Goal: Navigation & Orientation: Understand site structure

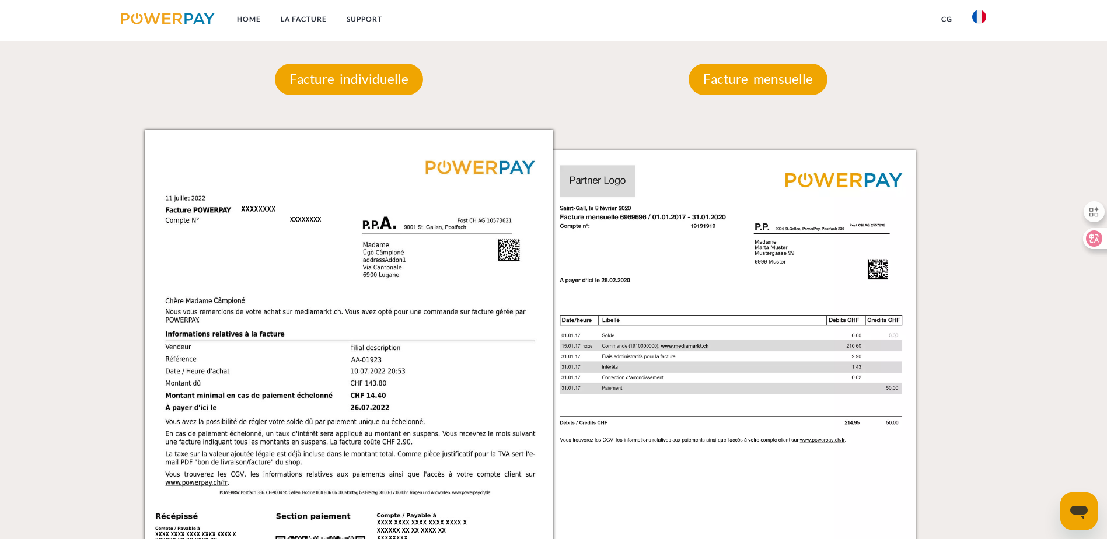
scroll to position [1050, 0]
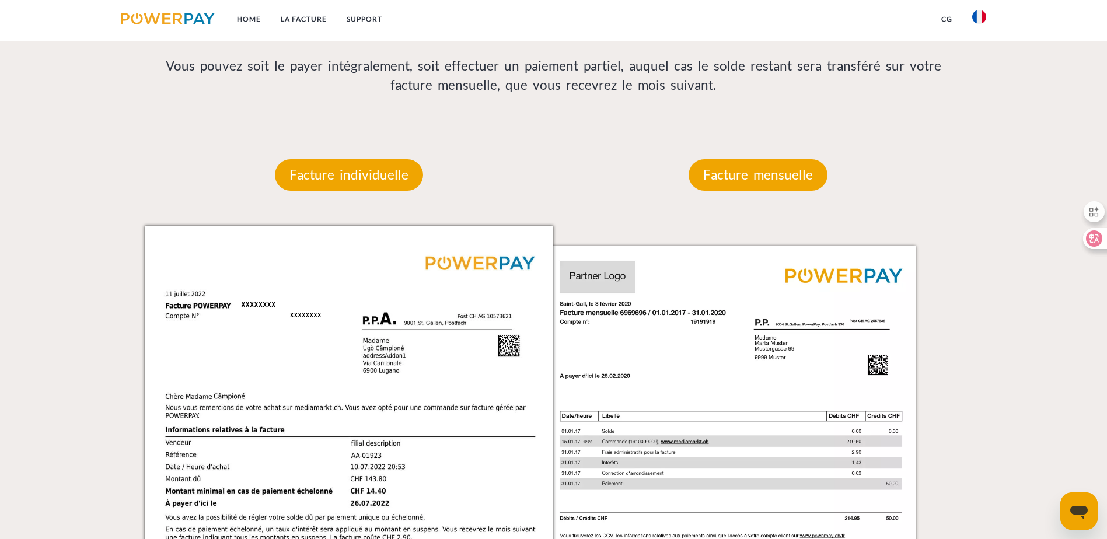
click at [666, 226] on img at bounding box center [752, 515] width 409 height 579
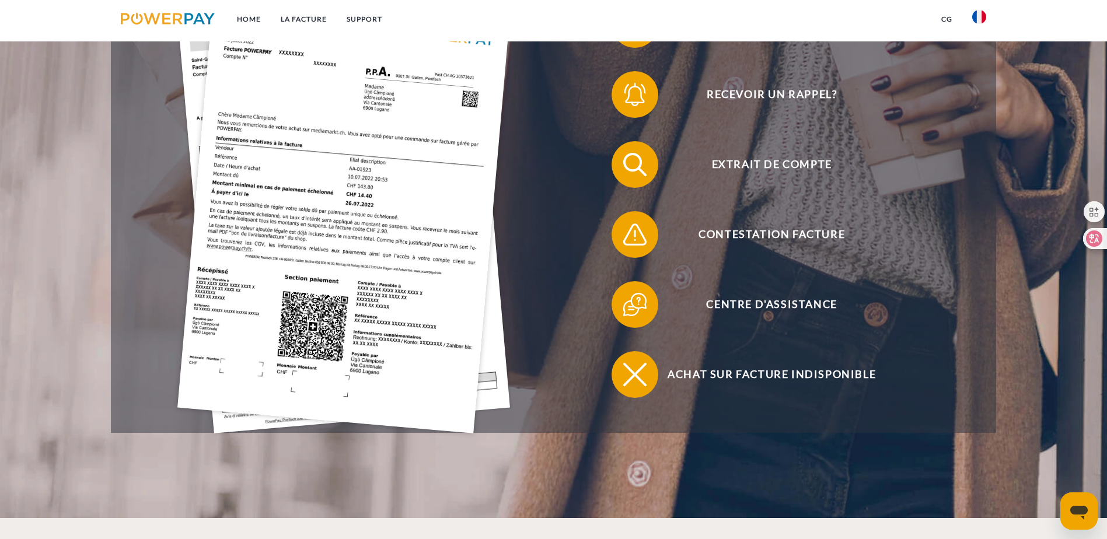
scroll to position [349, 0]
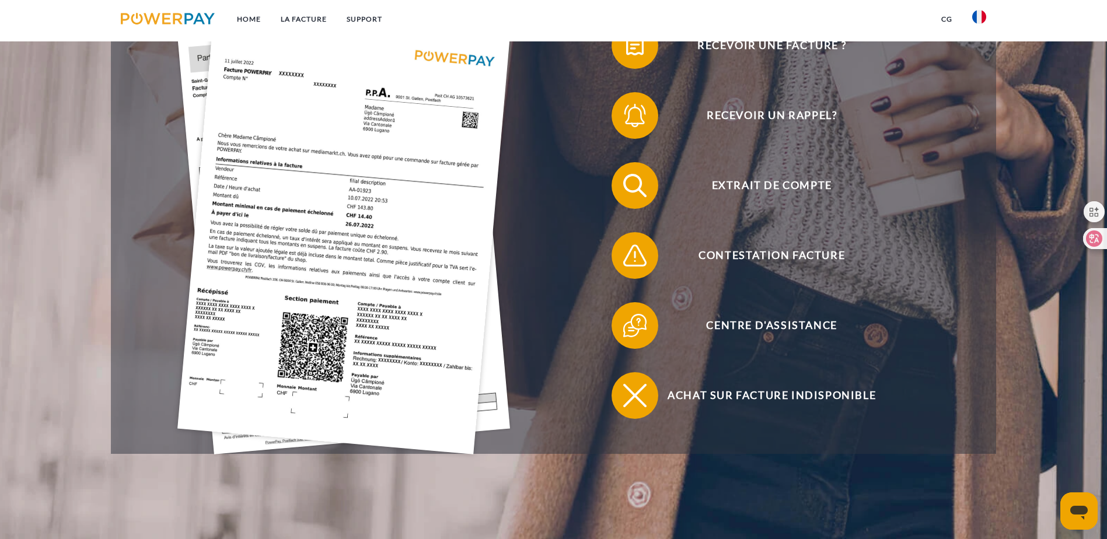
click at [168, 18] on img at bounding box center [168, 19] width 94 height 12
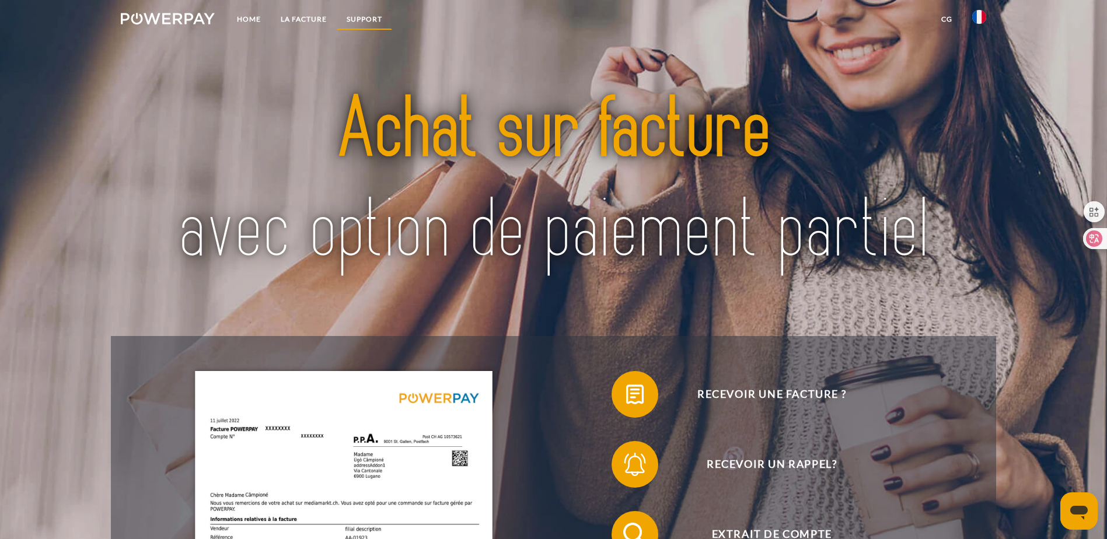
click at [363, 11] on link "Support" at bounding box center [364, 19] width 55 height 21
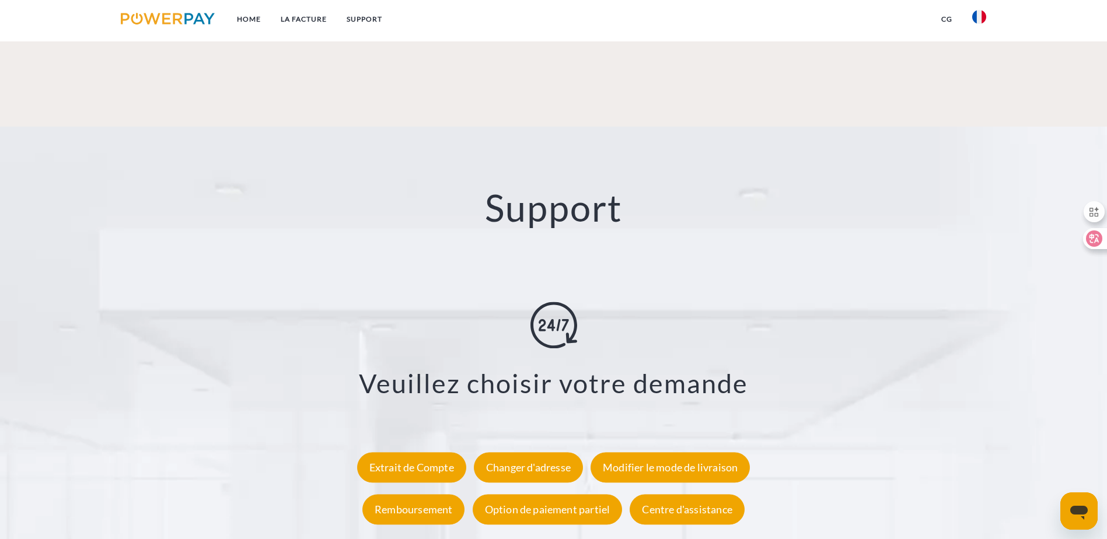
scroll to position [2159, 0]
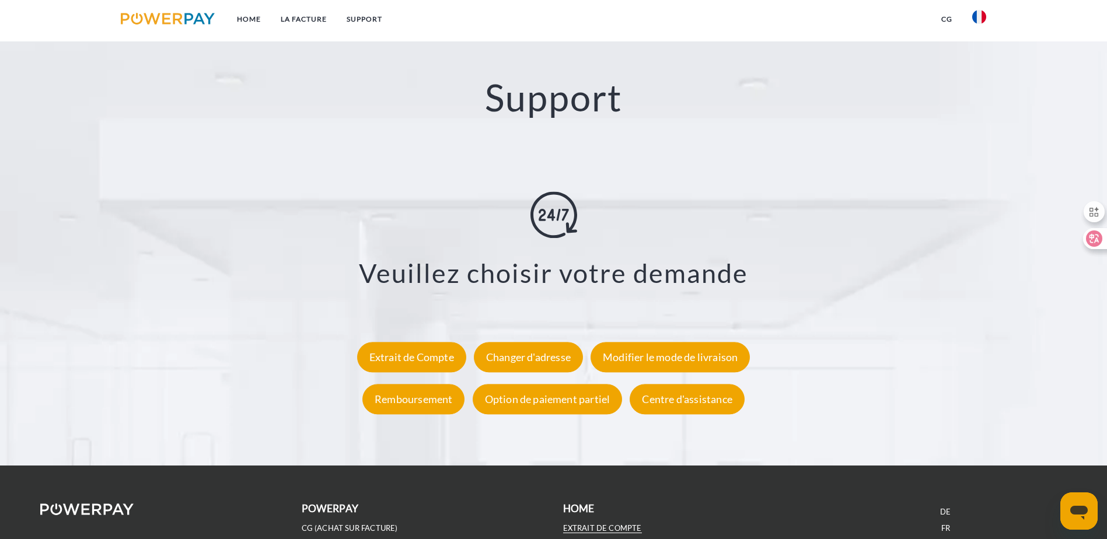
click at [590, 524] on link "EXTRAIT DE COMPTE" at bounding box center [602, 529] width 79 height 10
click at [242, 13] on link "Home" at bounding box center [249, 19] width 44 height 21
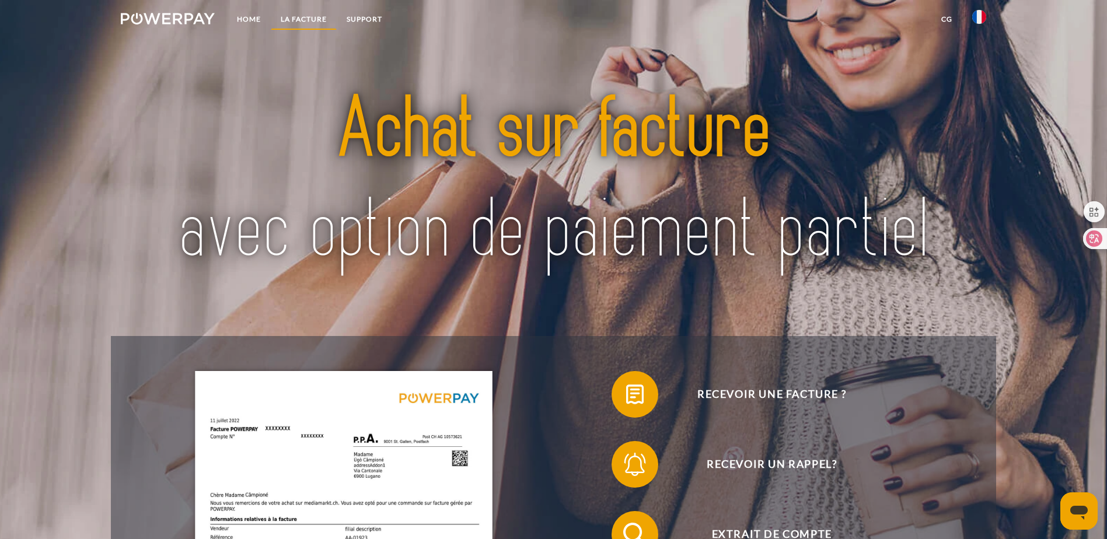
click at [313, 19] on link "LA FACTURE" at bounding box center [304, 19] width 66 height 21
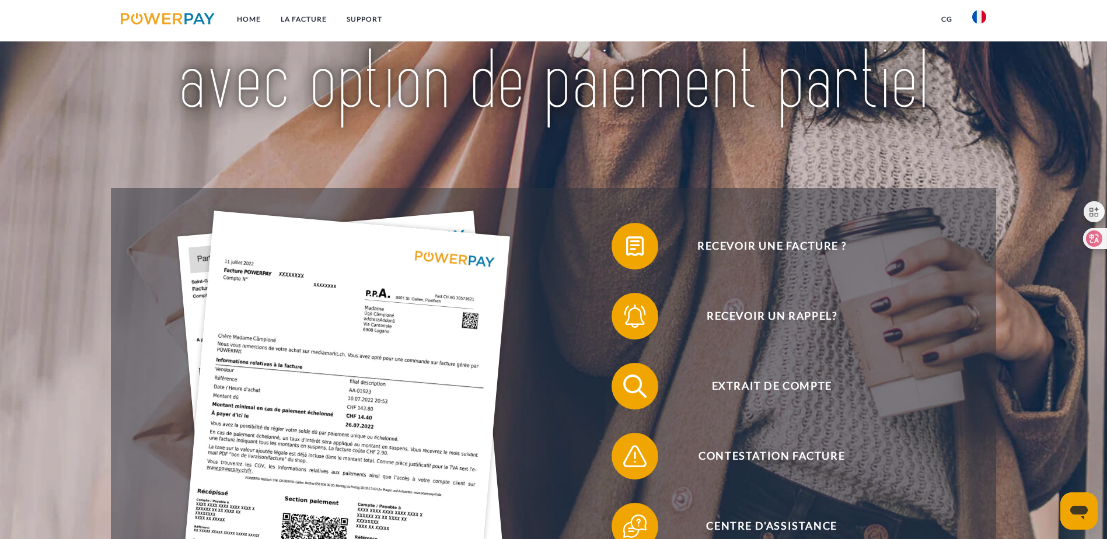
scroll to position [62, 0]
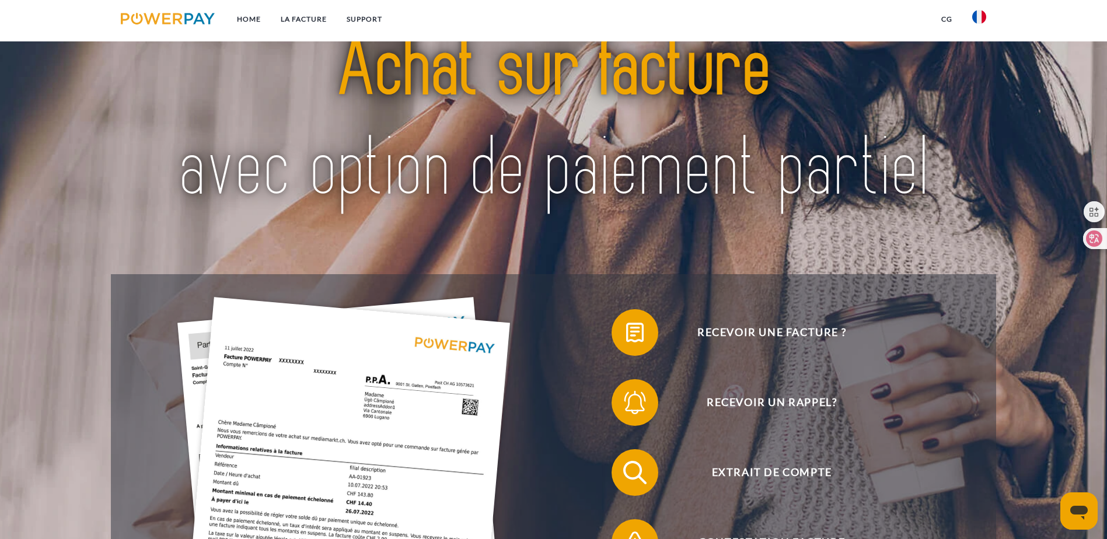
click at [978, 17] on img at bounding box center [980, 17] width 14 height 14
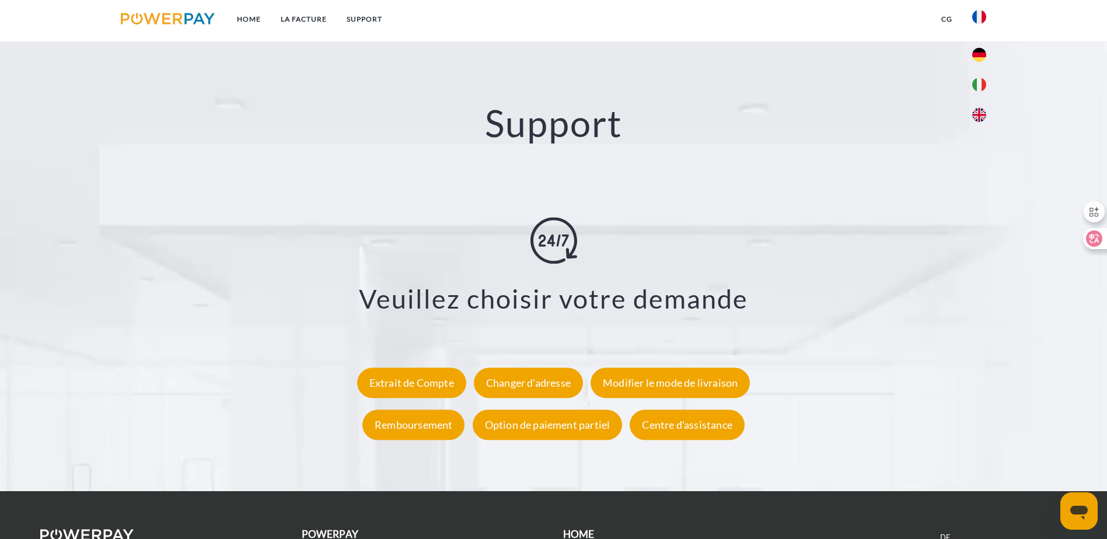
scroll to position [2159, 0]
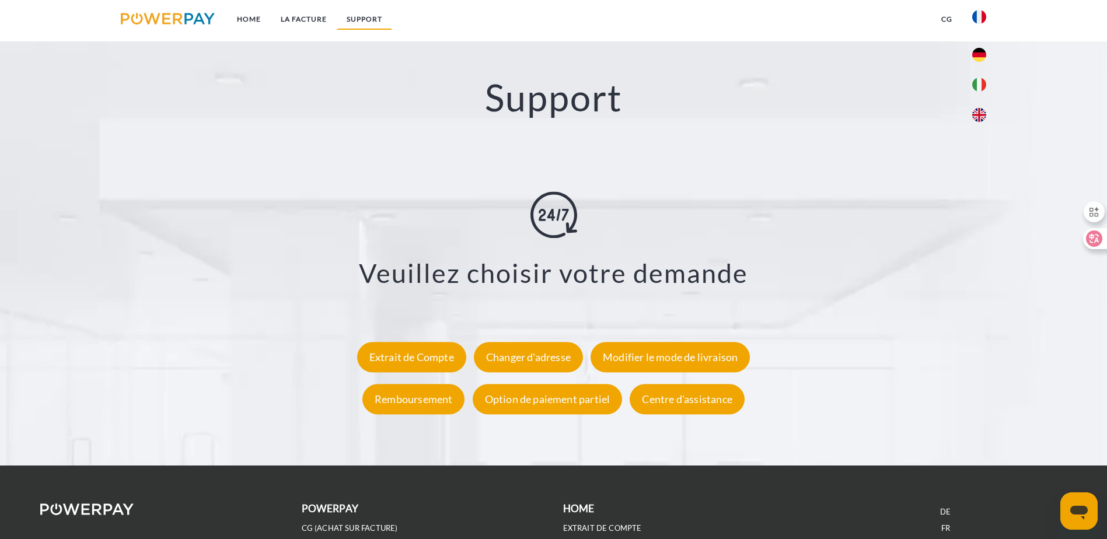
click at [363, 14] on link "Support" at bounding box center [364, 19] width 55 height 21
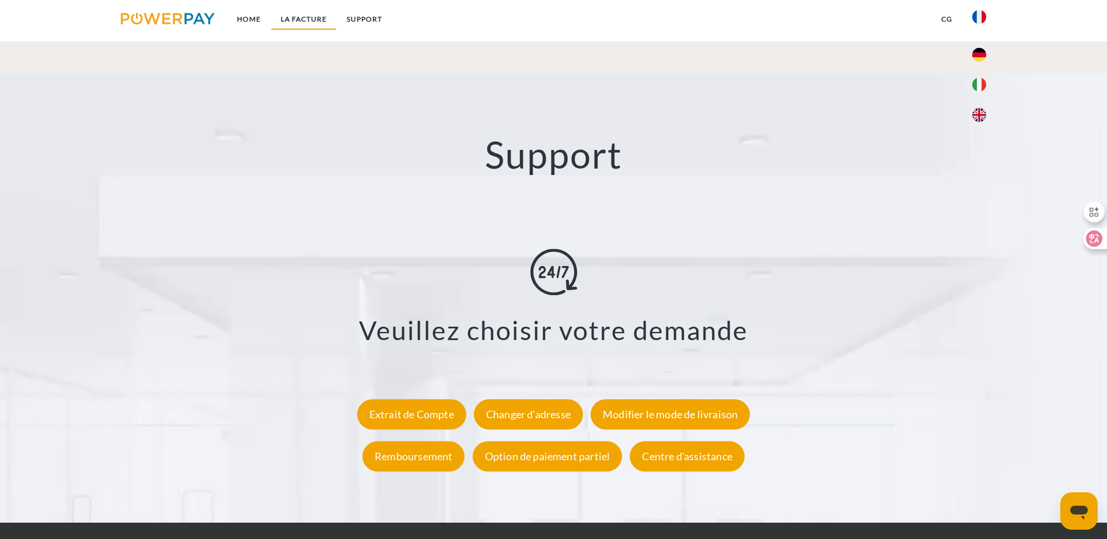
scroll to position [2049, 0]
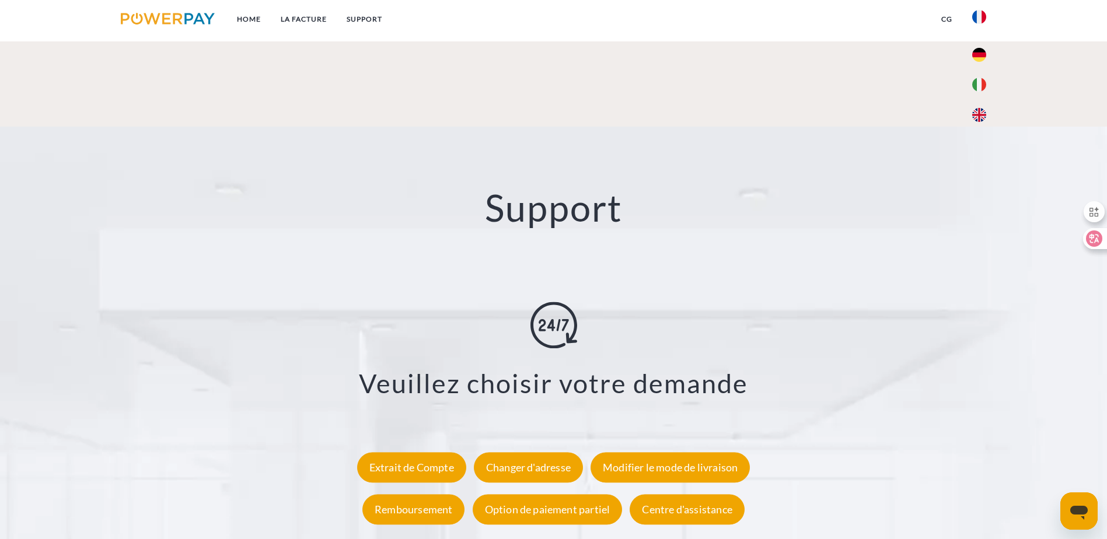
click at [171, 18] on img at bounding box center [168, 19] width 94 height 12
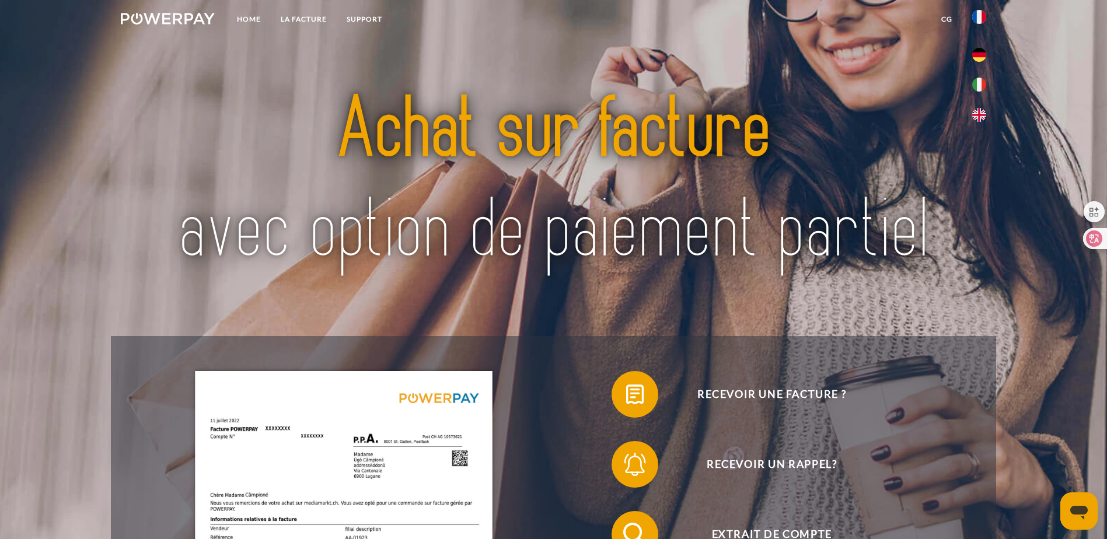
click at [942, 18] on link "CG" at bounding box center [947, 19] width 31 height 21
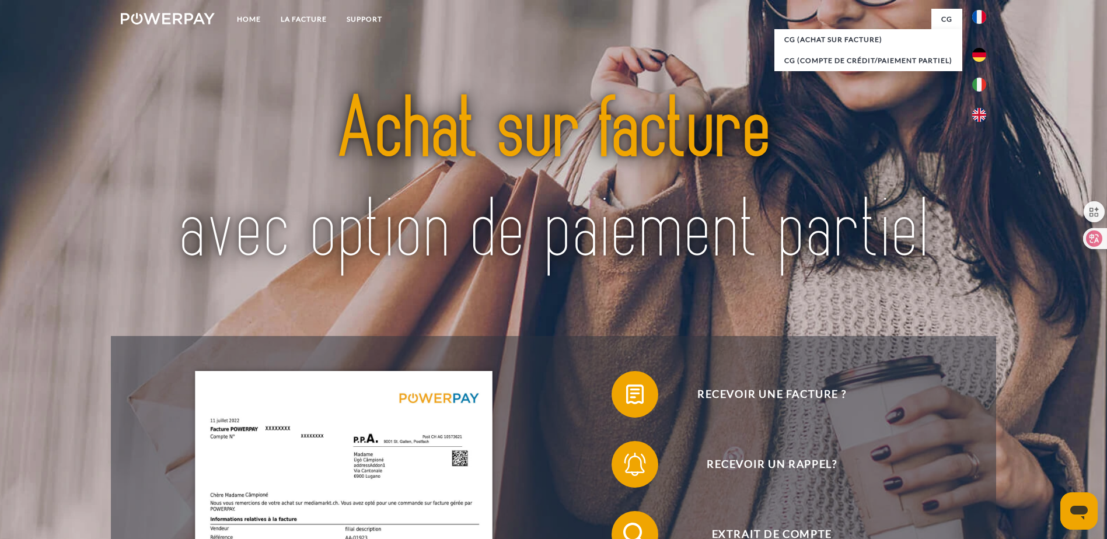
click at [904, 92] on img at bounding box center [553, 181] width 781 height 255
